Goal: Task Accomplishment & Management: Manage account settings

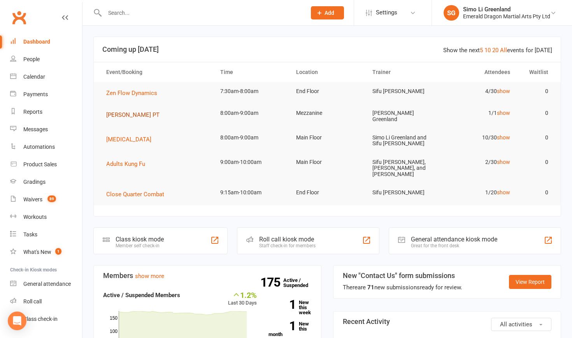
click at [125, 114] on span "[PERSON_NAME] PT" at bounding box center [132, 114] width 53 height 7
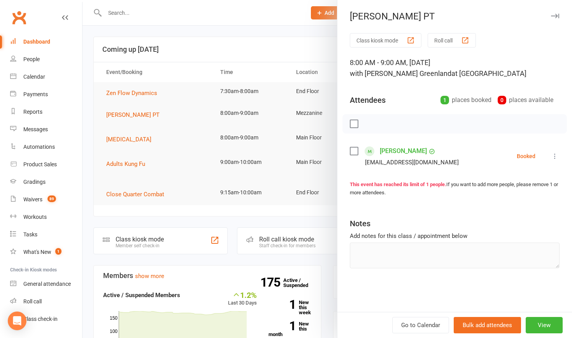
click at [129, 92] on div at bounding box center [326, 169] width 489 height 338
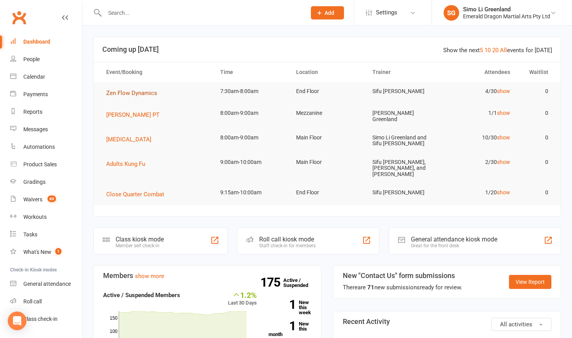
click at [130, 92] on span "Zen Flow Dynamics" at bounding box center [131, 92] width 51 height 7
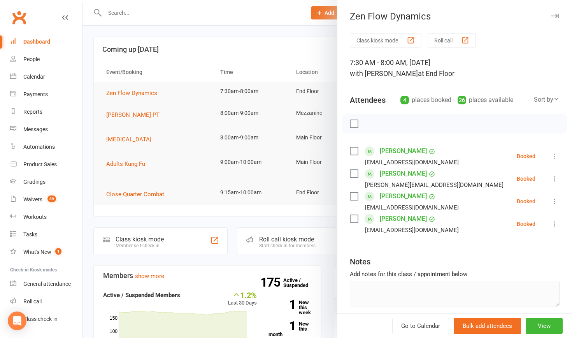
click at [363, 42] on button "Class kiosk mode" at bounding box center [386, 40] width 72 height 14
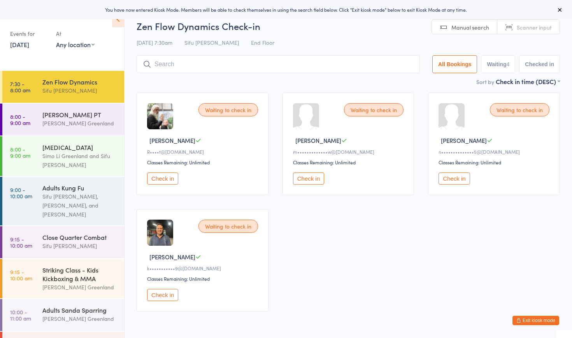
click at [158, 176] on button "Check in" at bounding box center [162, 178] width 31 height 12
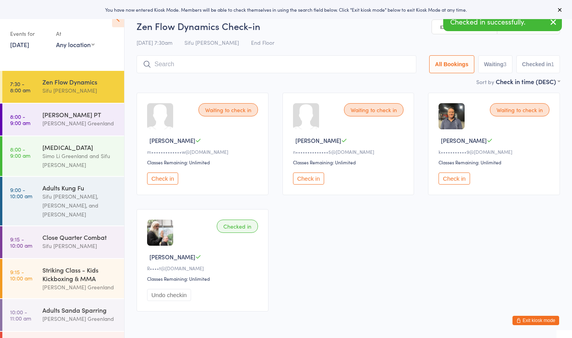
click at [158, 176] on button "Check in" at bounding box center [162, 178] width 31 height 12
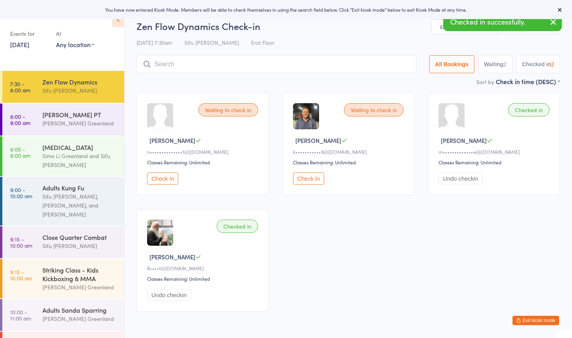
click at [158, 176] on button "Check in" at bounding box center [162, 178] width 31 height 12
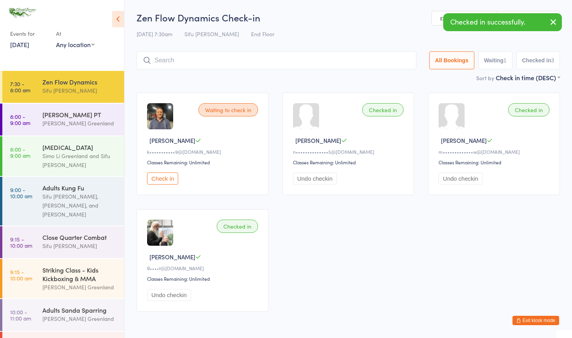
click at [158, 176] on button "Check in" at bounding box center [162, 178] width 31 height 12
click at [74, 151] on div "Simo Li Greenland and Sifu [PERSON_NAME]" at bounding box center [79, 160] width 75 height 18
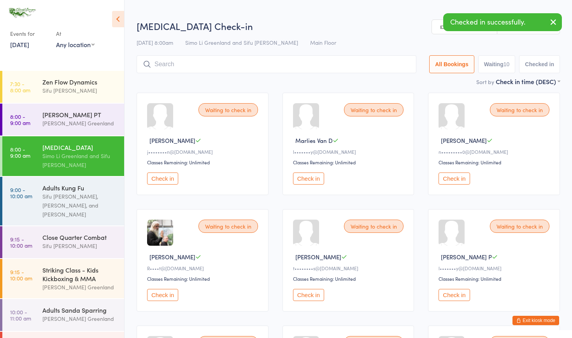
click at [310, 179] on button "Check in" at bounding box center [308, 178] width 31 height 12
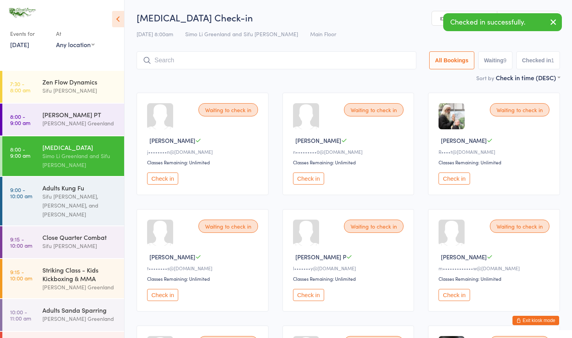
click at [456, 177] on button "Check in" at bounding box center [453, 178] width 31 height 12
click at [307, 296] on button "Check in" at bounding box center [308, 295] width 31 height 12
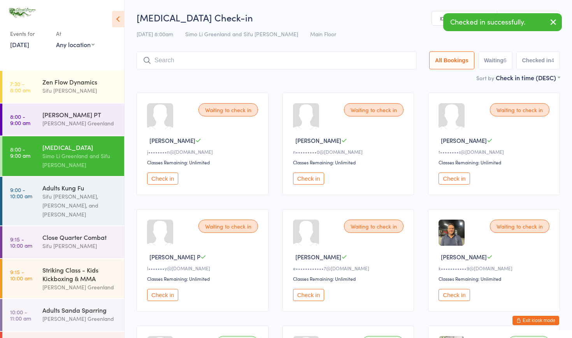
click at [458, 294] on button "Check in" at bounding box center [453, 295] width 31 height 12
click at [546, 260] on div "Simon S" at bounding box center [494, 256] width 113 height 8
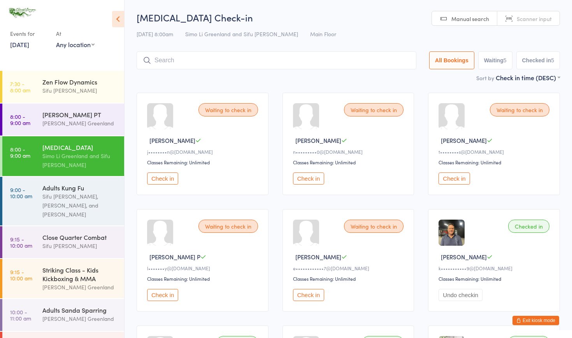
click at [203, 63] on input "search" at bounding box center [277, 60] width 280 height 18
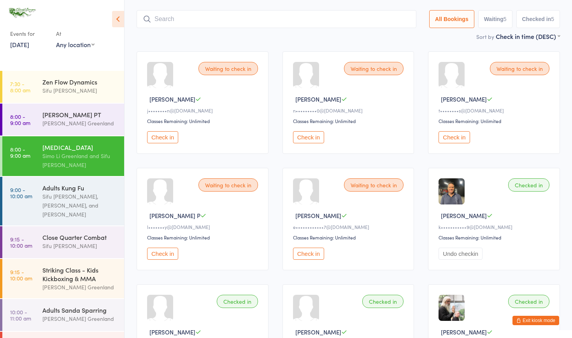
scroll to position [51, 0]
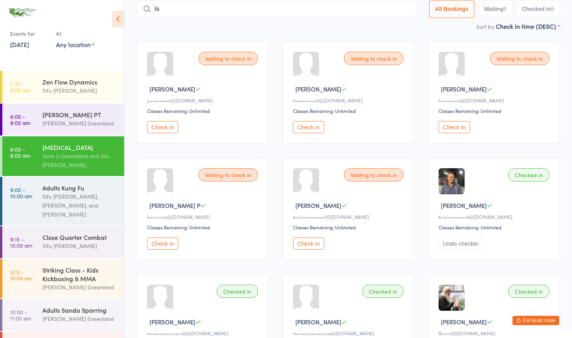
type input "l"
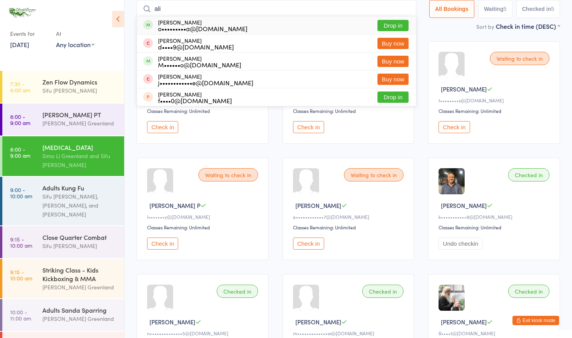
type input "Ali"
drag, startPoint x: 203, startPoint y: 63, endPoint x: 382, endPoint y: 28, distance: 182.2
click at [382, 28] on button "Drop in" at bounding box center [392, 25] width 31 height 11
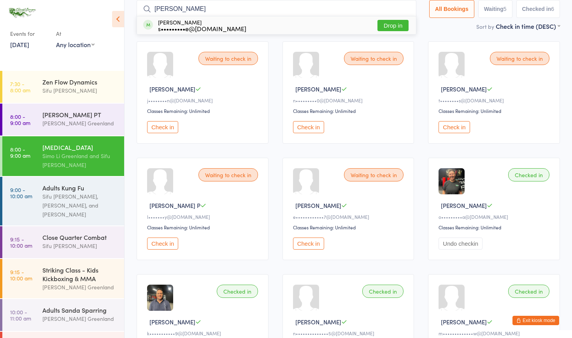
type input "Kylie"
drag, startPoint x: 382, startPoint y: 28, endPoint x: 392, endPoint y: 29, distance: 10.5
click at [392, 29] on button "Drop in" at bounding box center [392, 25] width 31 height 11
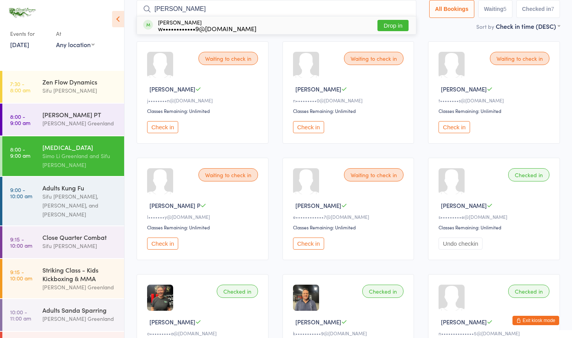
type input "wendy"
click at [377, 26] on button "Drop in" at bounding box center [392, 25] width 31 height 11
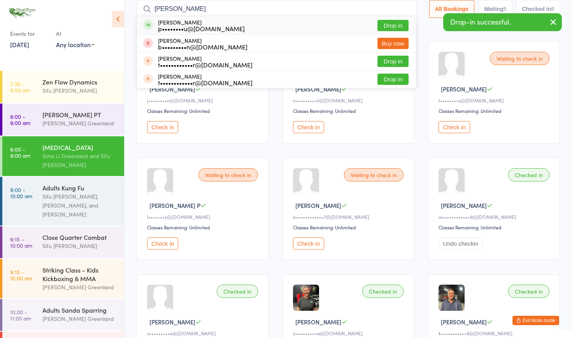
type input "Peter"
drag, startPoint x: 322, startPoint y: 12, endPoint x: 394, endPoint y: 27, distance: 72.7
click at [391, 29] on button "Drop in" at bounding box center [392, 25] width 31 height 11
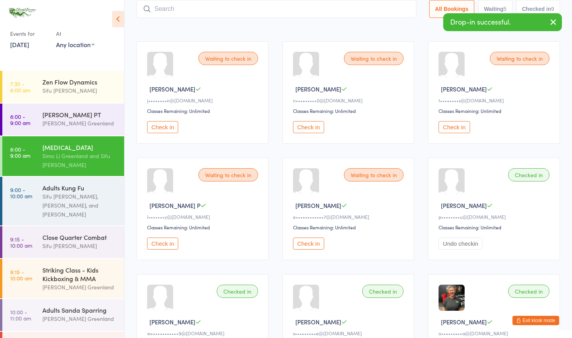
click at [283, 9] on input "search" at bounding box center [277, 9] width 280 height 18
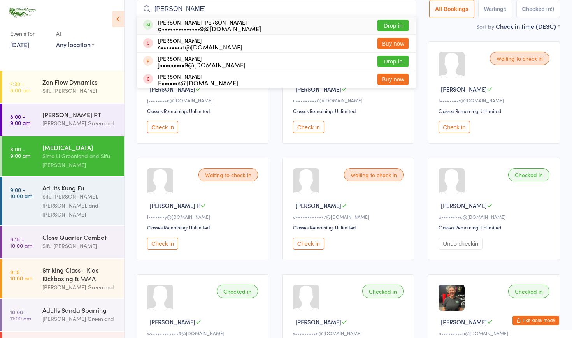
type input "gary"
click at [389, 26] on button "Drop in" at bounding box center [392, 25] width 31 height 11
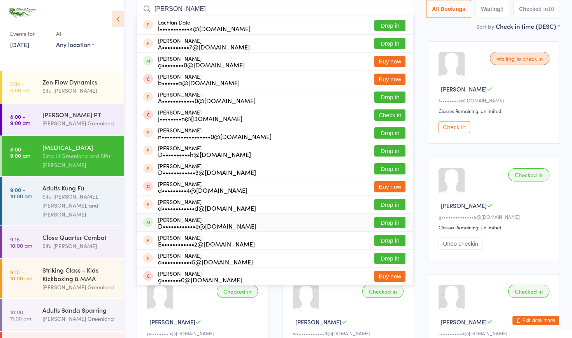
type input "dan"
click at [386, 224] on button "Drop in" at bounding box center [389, 222] width 31 height 11
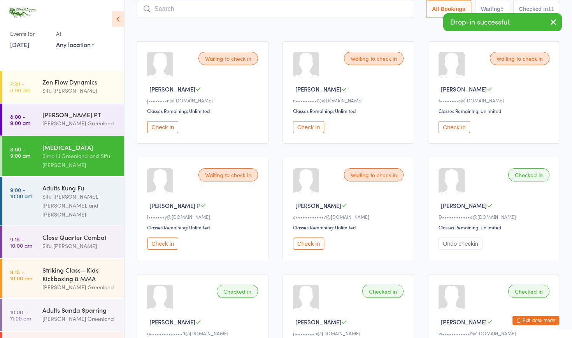
click at [172, 11] on input "search" at bounding box center [275, 9] width 277 height 18
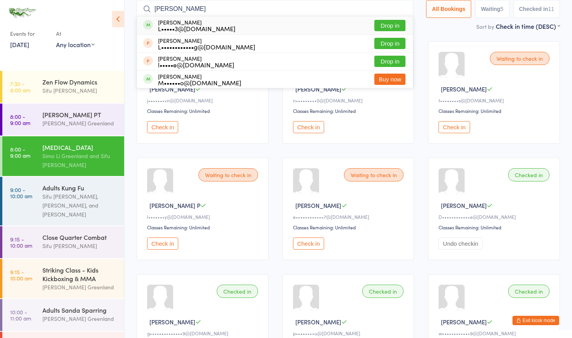
type input "Lisa"
drag, startPoint x: 203, startPoint y: 5, endPoint x: 384, endPoint y: 23, distance: 181.8
click at [384, 23] on button "Drop in" at bounding box center [389, 25] width 31 height 11
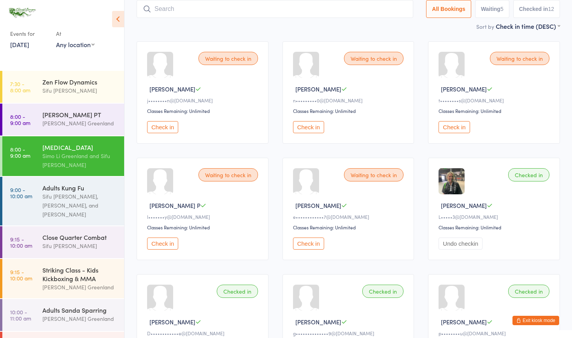
click at [534, 314] on div "Checked in Peter R p••••••••u@live.com.au Classes Remaining: Unlimited Undo che…" at bounding box center [494, 325] width 132 height 102
click at [309, 243] on button "Check in" at bounding box center [308, 243] width 31 height 12
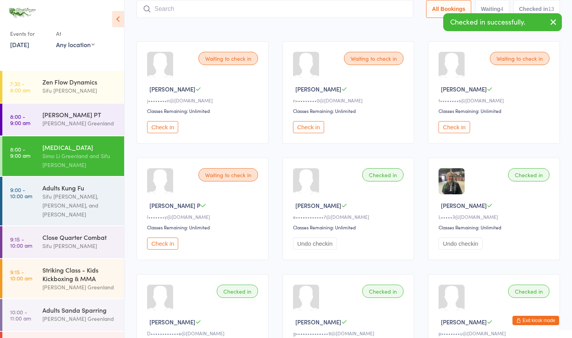
click at [519, 320] on icon "button" at bounding box center [518, 320] width 5 height 5
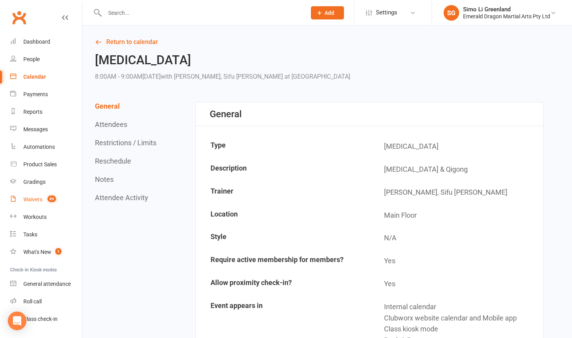
click at [36, 198] on div "Waivers" at bounding box center [32, 199] width 19 height 6
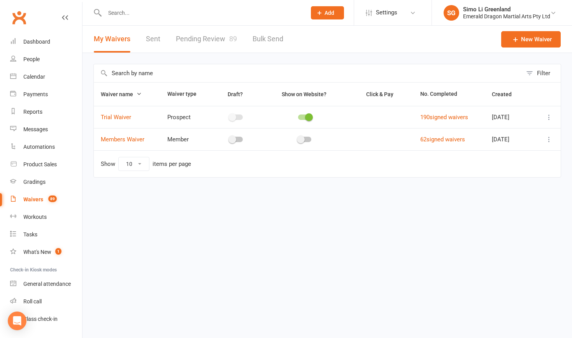
click at [222, 37] on link "Pending Review 89" at bounding box center [206, 39] width 61 height 27
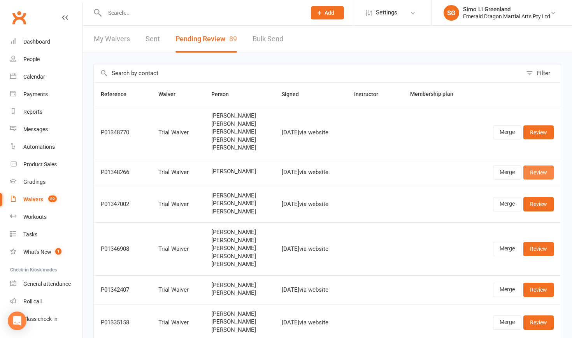
click at [537, 171] on link "Review" at bounding box center [538, 172] width 30 height 14
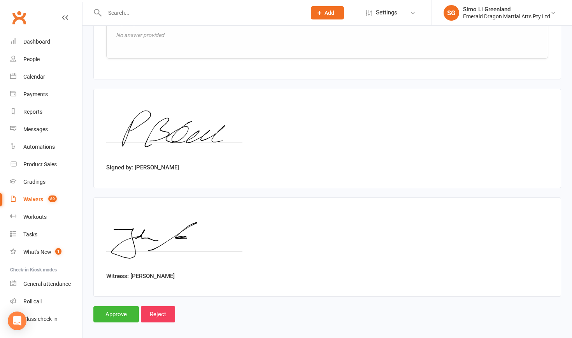
scroll to position [978, 0]
click at [119, 307] on input "Approve" at bounding box center [116, 315] width 46 height 16
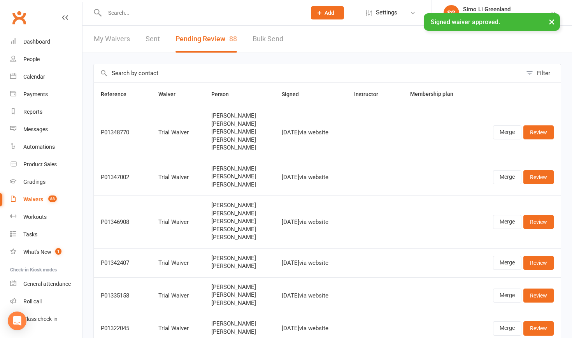
click at [117, 11] on input "text" at bounding box center [201, 12] width 198 height 11
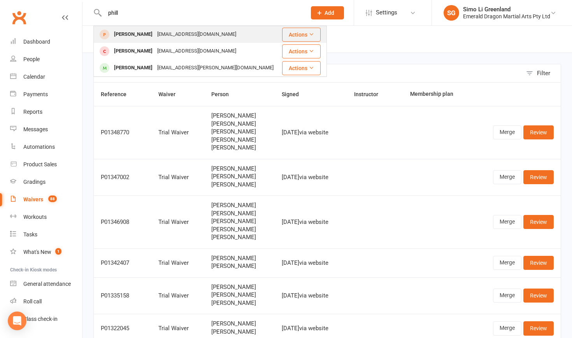
type input "phill"
click at [141, 35] on div "[PERSON_NAME]" at bounding box center [133, 34] width 43 height 11
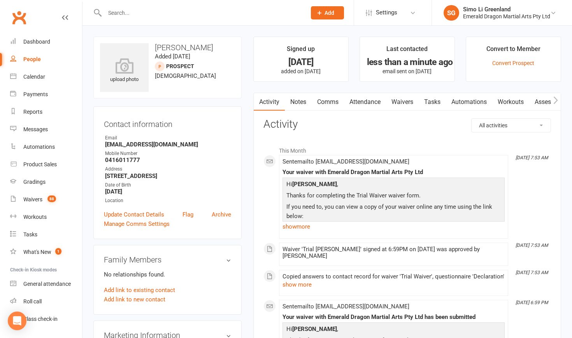
click at [516, 57] on div "Convert to Member" at bounding box center [513, 51] width 54 height 14
click at [514, 62] on link "Convert Prospect" at bounding box center [513, 63] width 42 height 6
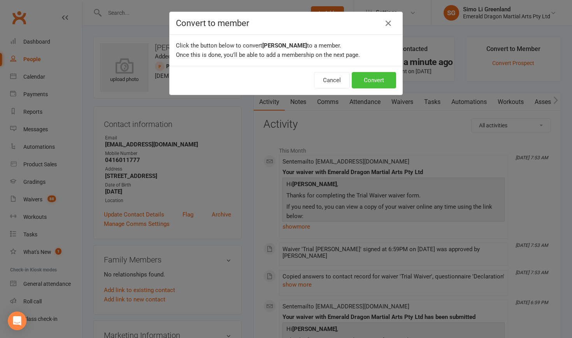
click at [371, 76] on button "Convert" at bounding box center [374, 80] width 44 height 16
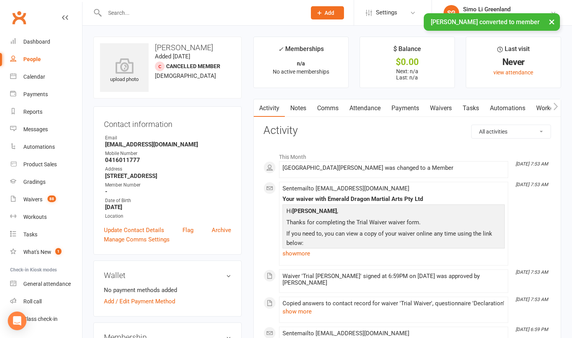
click at [251, 273] on main "✓ Memberships n/a No active memberships $ Balance $0.00 Next: n/a Last: n/a Las…" at bounding box center [406, 264] width 319 height 454
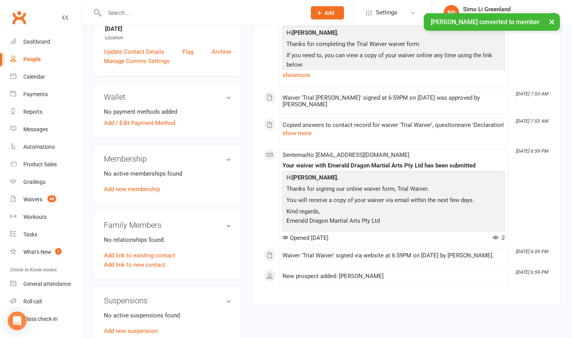
scroll to position [179, 0]
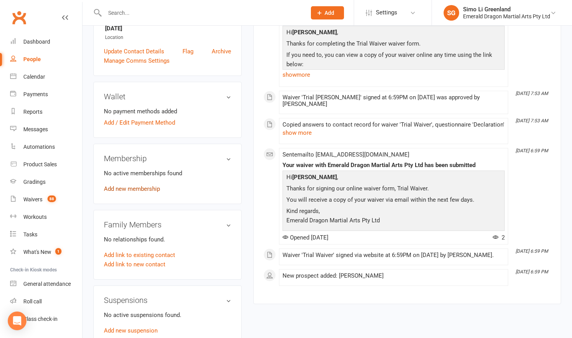
click at [140, 192] on link "Add new membership" at bounding box center [132, 188] width 56 height 7
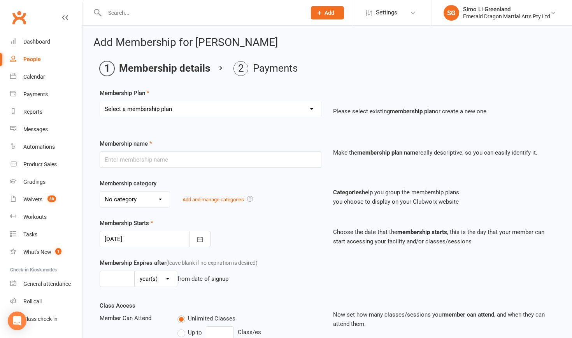
select select "6"
type input "[MEDICAL_DATA]"
select select "1"
type input "0"
type input "2"
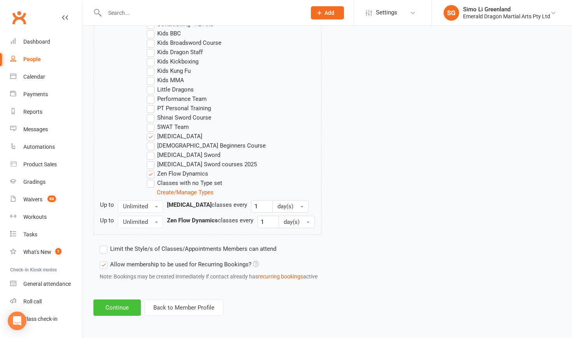
scroll to position [505, 0]
click at [115, 299] on button "Continue" at bounding box center [116, 307] width 47 height 16
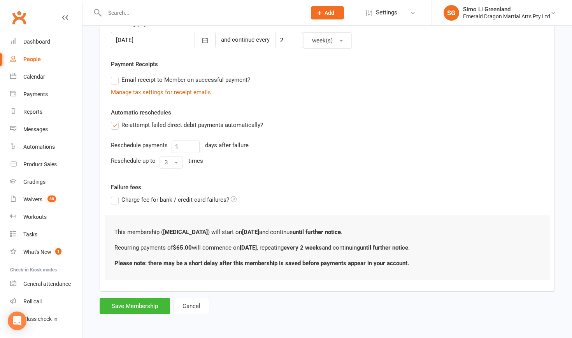
scroll to position [0, 0]
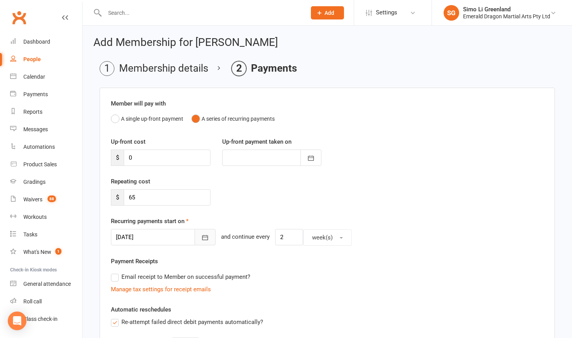
click at [201, 238] on icon "button" at bounding box center [205, 237] width 8 height 8
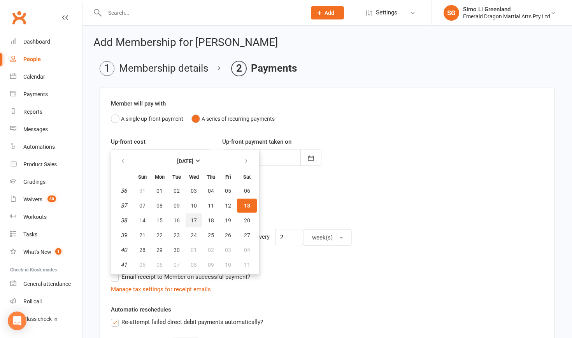
click at [196, 220] on span "17" at bounding box center [194, 220] width 6 height 6
type input "17 Sep 2025"
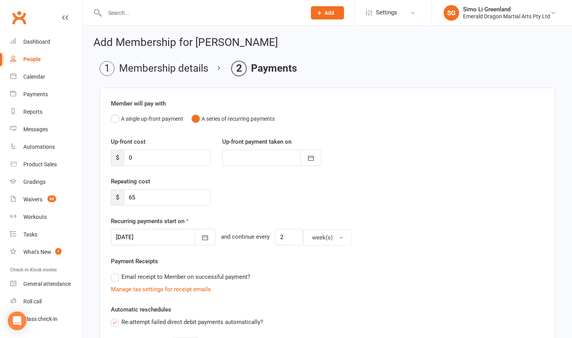
click at [309, 285] on div "Manage tax settings for receipt emails" at bounding box center [327, 288] width 433 height 9
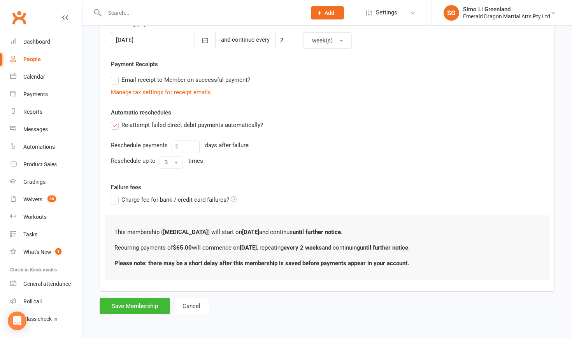
scroll to position [203, 0]
click at [140, 301] on button "Save Membership" at bounding box center [135, 306] width 70 height 16
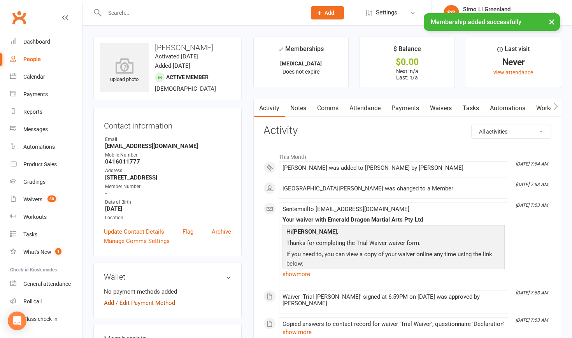
click at [151, 307] on link "Add / Edit Payment Method" at bounding box center [139, 302] width 71 height 9
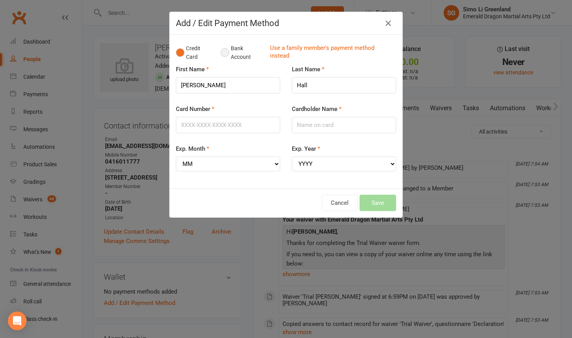
click at [229, 51] on button "Bank Account" at bounding box center [242, 53] width 43 height 24
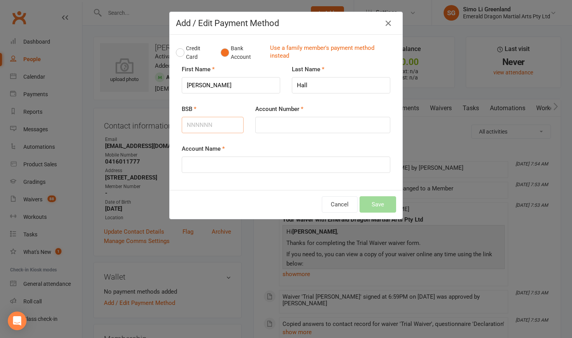
click at [198, 124] on input "BSB" at bounding box center [213, 125] width 62 height 16
type input "182182"
click at [296, 120] on input "Account Number" at bounding box center [322, 125] width 135 height 16
type input "656546"
click at [210, 170] on input "Account Name" at bounding box center [286, 164] width 209 height 16
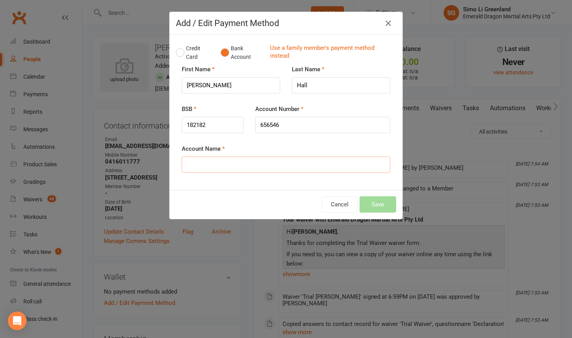
type input "p"
click at [231, 163] on input "PB HALL AND RAESPIL" at bounding box center [286, 164] width 209 height 16
type input "PB HALL AND RA ESPIL"
click at [387, 25] on icon "button" at bounding box center [388, 23] width 9 height 9
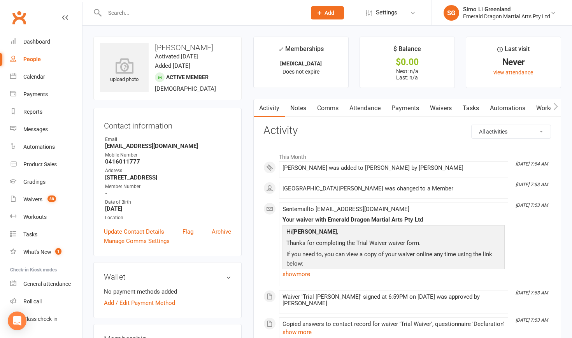
click at [247, 308] on main "✓ Memberships Tai Chi Does not expire $ Balance $0.00 Next: n/a Last: n/a Last …" at bounding box center [406, 274] width 319 height 474
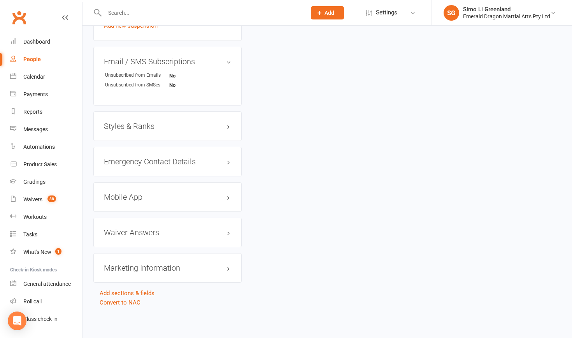
scroll to position [519, 0]
click at [216, 193] on h3 "Mobile App" at bounding box center [167, 197] width 127 height 9
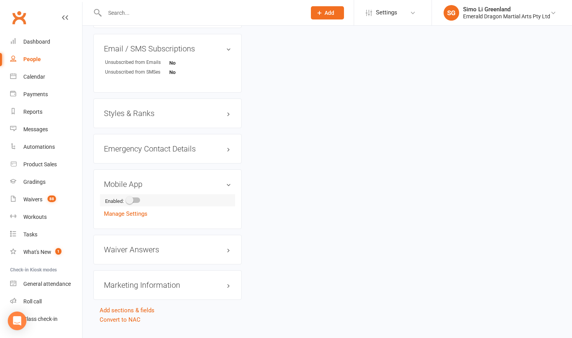
click at [138, 203] on div at bounding box center [133, 199] width 13 height 5
click at [127, 199] on input "checkbox" at bounding box center [127, 199] width 0 height 0
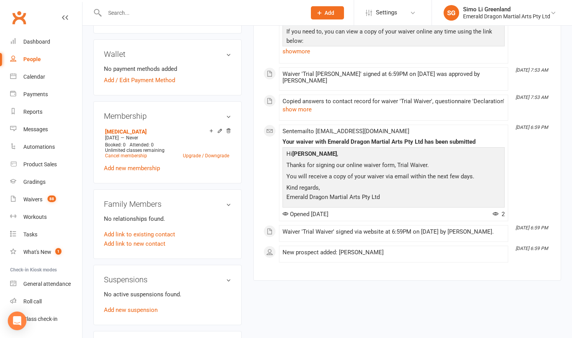
scroll to position [0, 0]
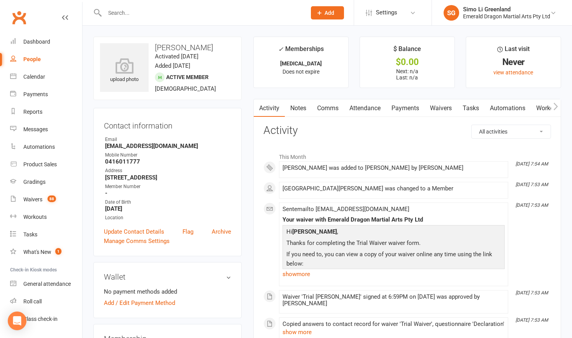
click at [407, 105] on link "Payments" at bounding box center [405, 108] width 39 height 18
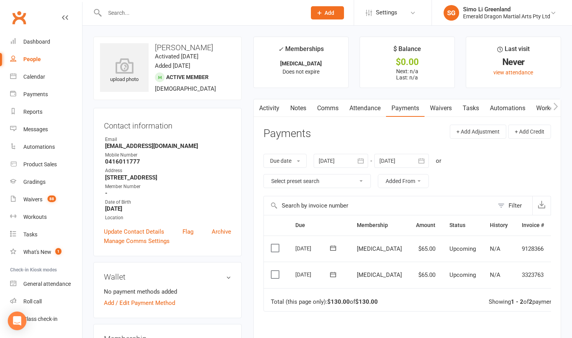
click at [546, 106] on link "Workouts" at bounding box center [549, 108] width 37 height 18
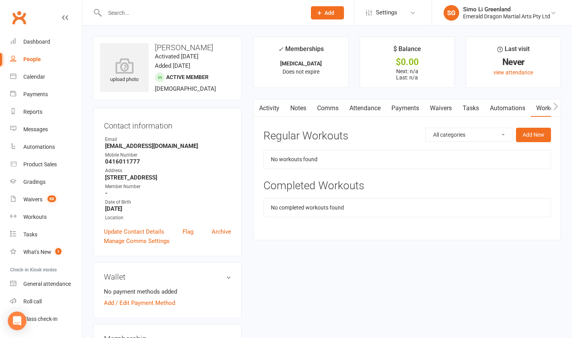
click at [558, 103] on button "button" at bounding box center [556, 108] width 10 height 18
click at [547, 105] on link "Mobile App" at bounding box center [545, 108] width 42 height 18
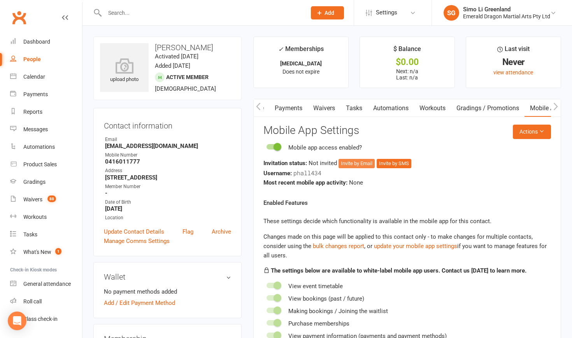
click at [359, 163] on button "Invite by Email" at bounding box center [356, 163] width 36 height 9
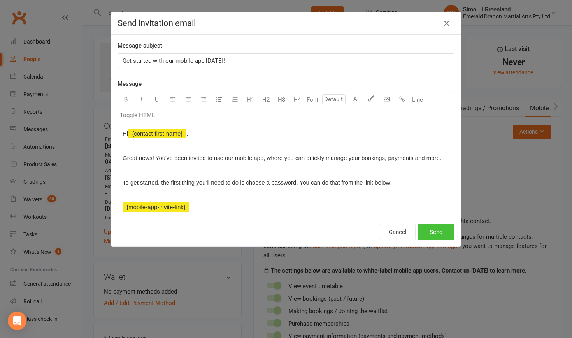
click at [436, 235] on button "Send" at bounding box center [435, 232] width 37 height 16
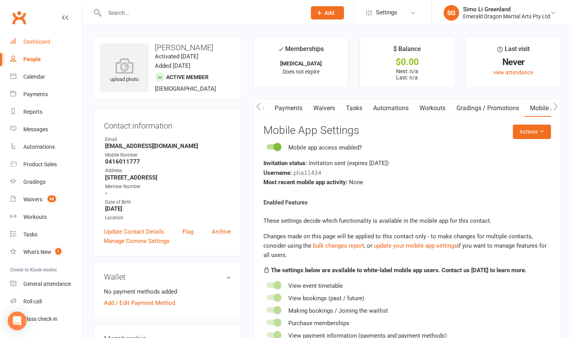
click at [49, 41] on div "Dashboard" at bounding box center [36, 42] width 27 height 6
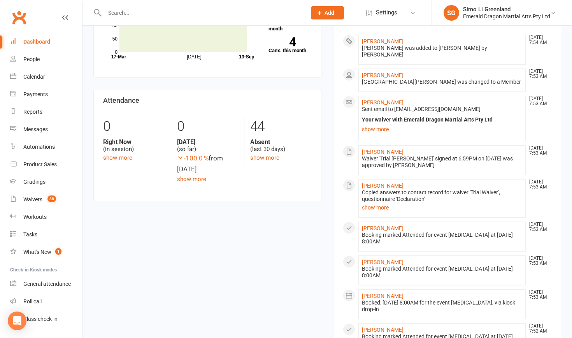
scroll to position [295, 0]
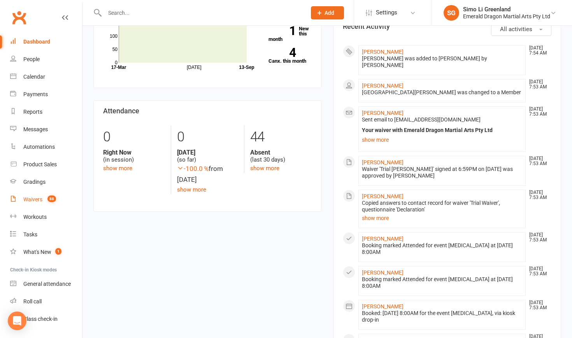
click at [27, 200] on div "Waivers" at bounding box center [32, 199] width 19 height 6
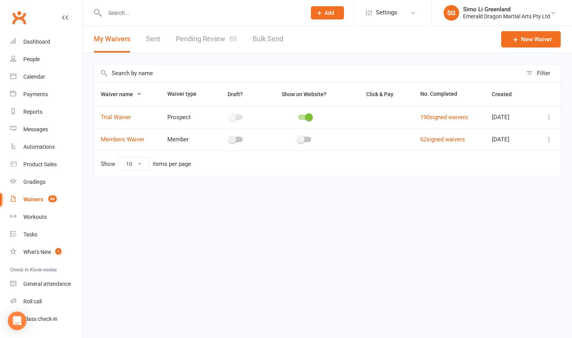
click at [203, 38] on link "Pending Review 88" at bounding box center [206, 39] width 61 height 27
